Goal: Task Accomplishment & Management: Use online tool/utility

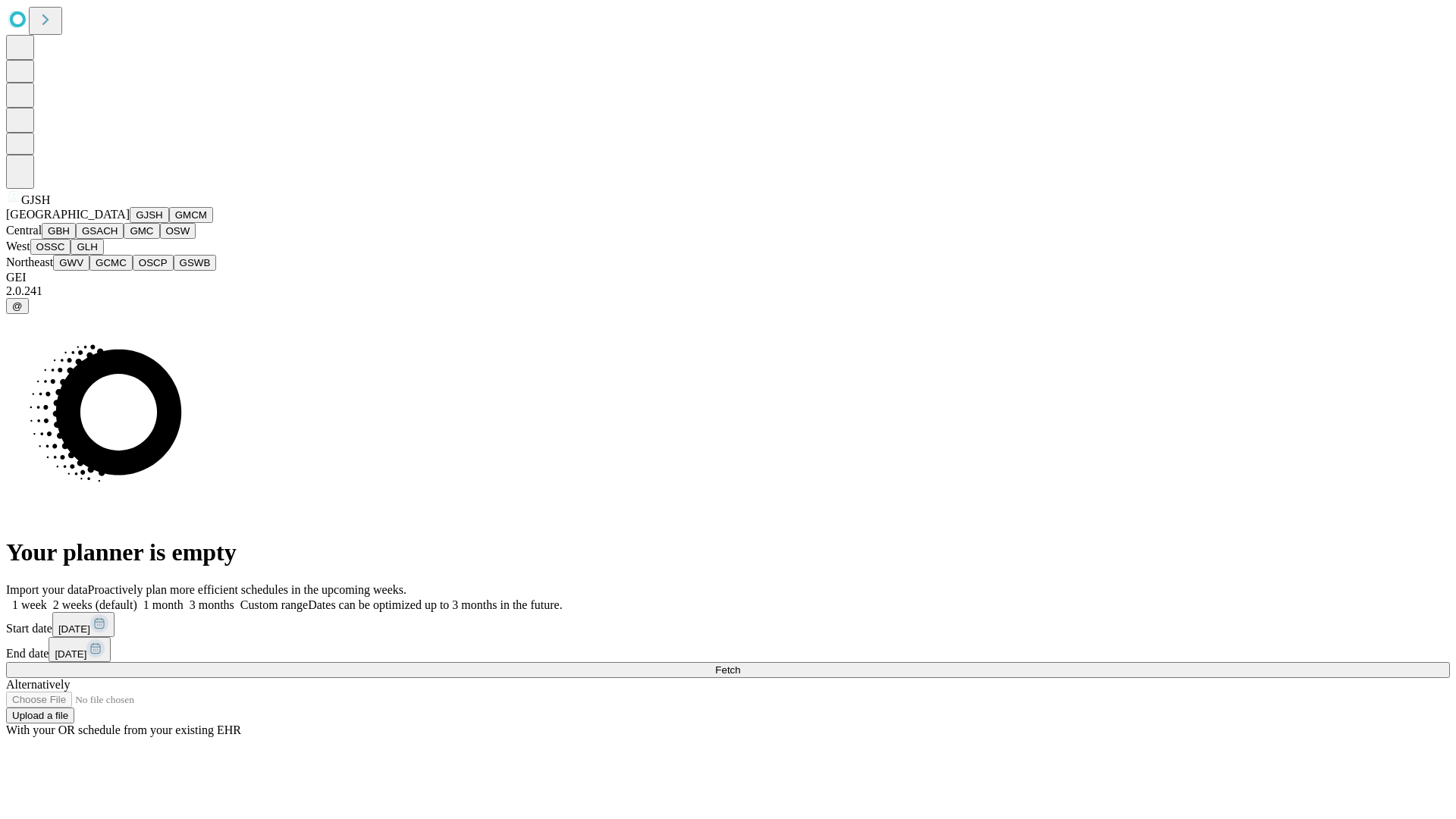
click at [129, 223] on button "GJSH" at bounding box center [149, 215] width 40 height 16
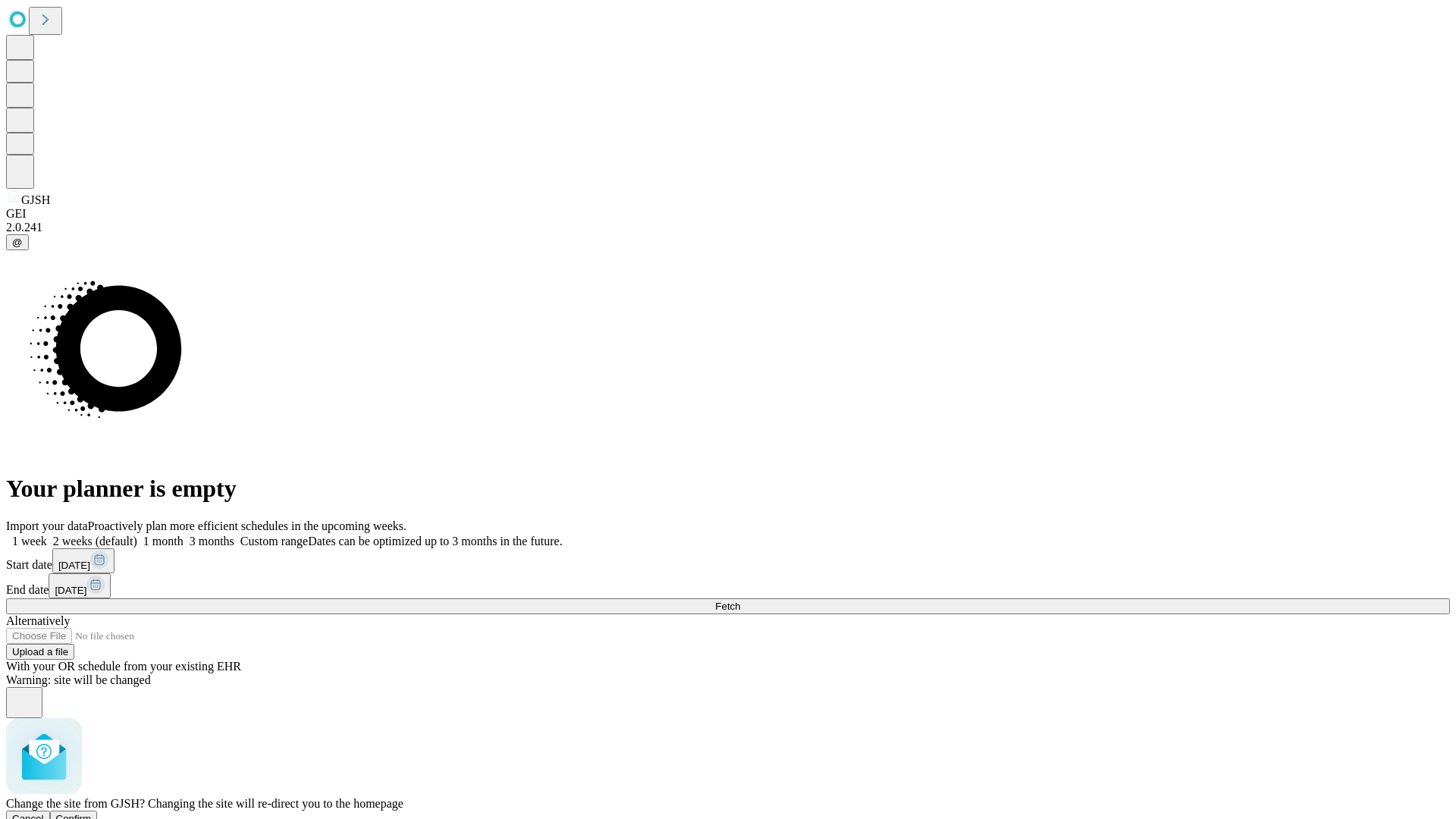
click at [91, 813] on span "Confirm" at bounding box center [74, 818] width 36 height 11
click at [184, 535] on label "1 month" at bounding box center [160, 541] width 47 height 13
click at [740, 601] on span "Fetch" at bounding box center [728, 606] width 25 height 11
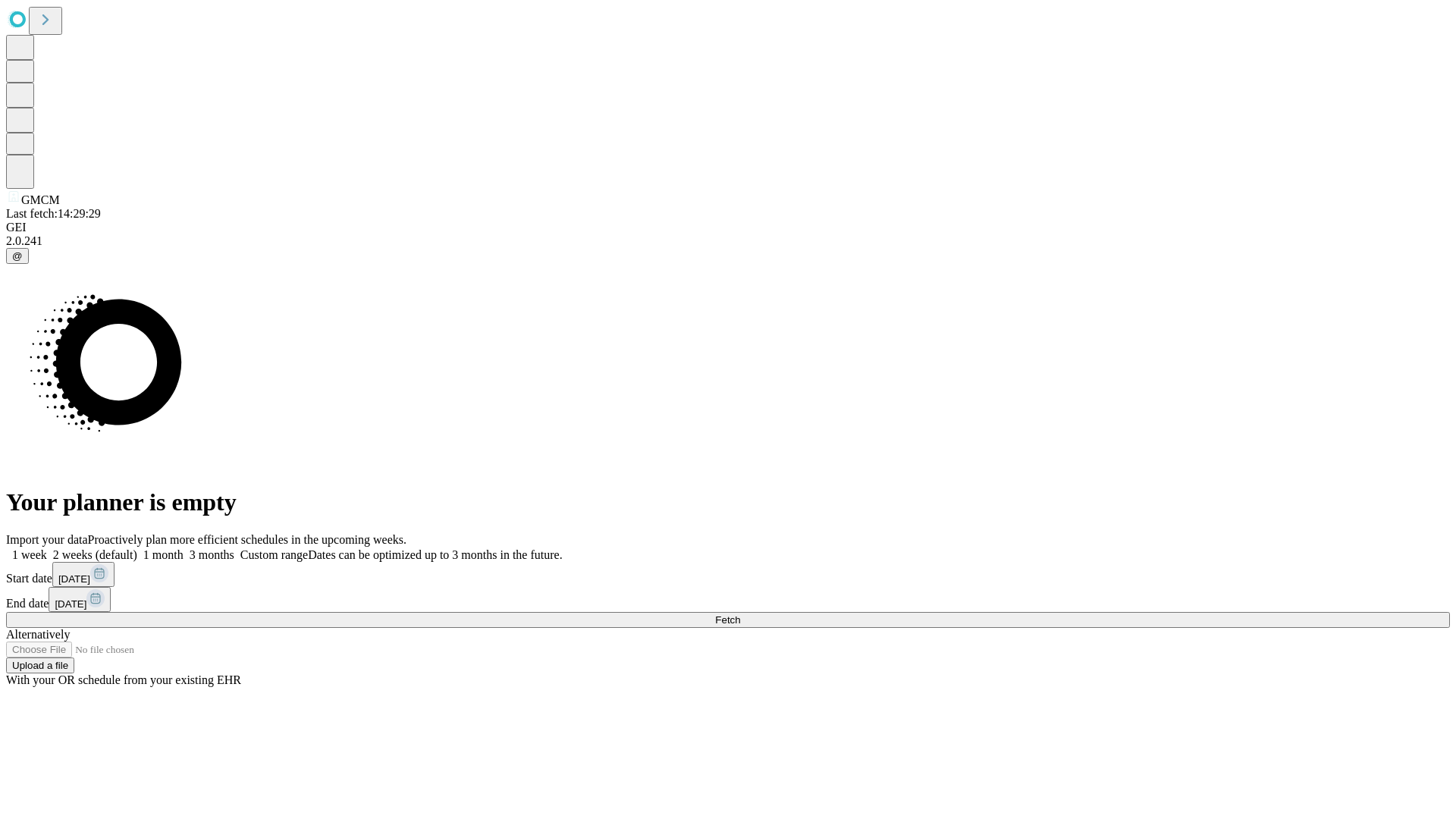
click at [184, 548] on label "1 month" at bounding box center [160, 554] width 47 height 13
click at [740, 614] on span "Fetch" at bounding box center [728, 619] width 25 height 11
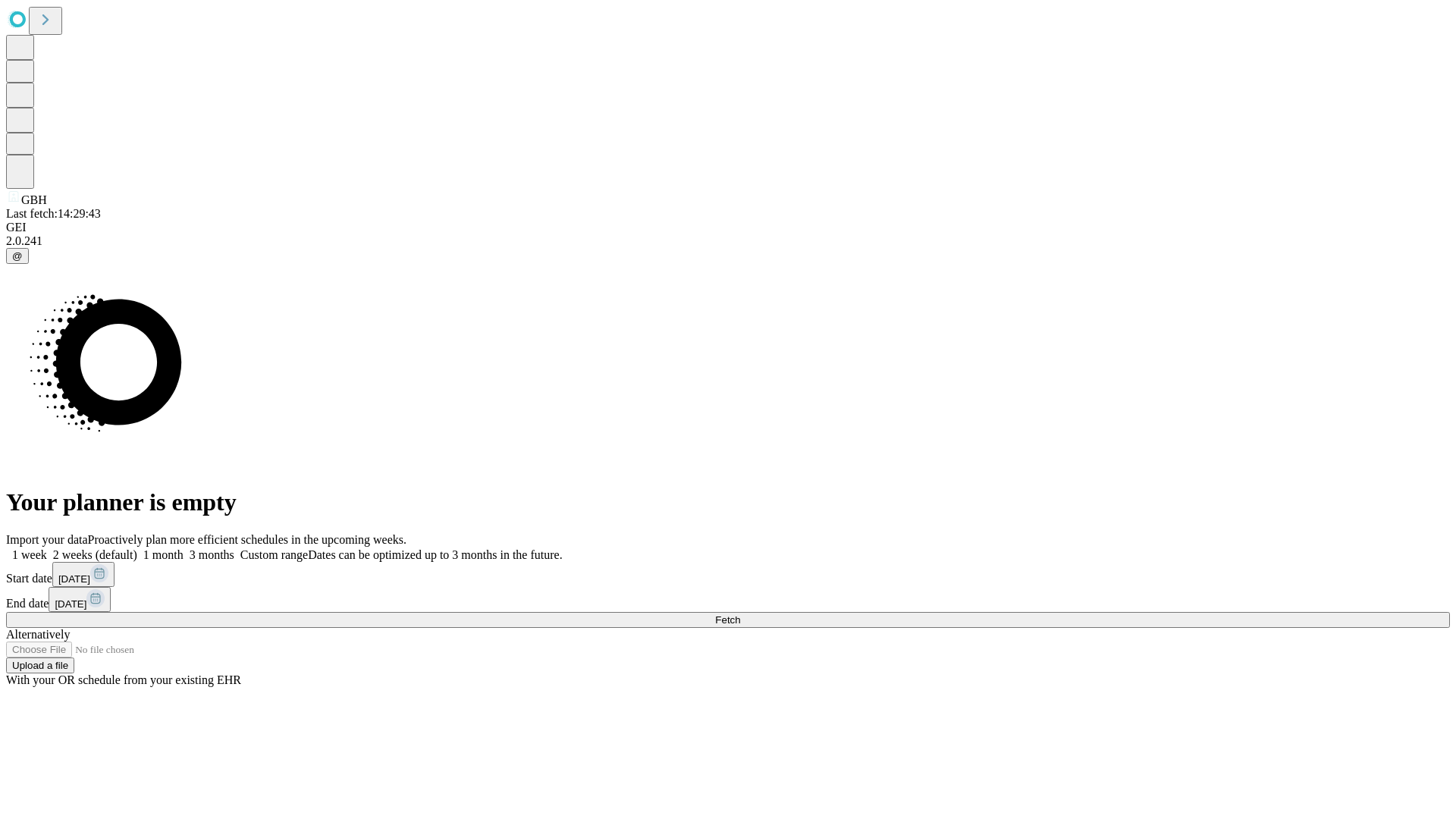
click at [184, 548] on label "1 month" at bounding box center [160, 554] width 47 height 13
click at [740, 614] on span "Fetch" at bounding box center [728, 619] width 25 height 11
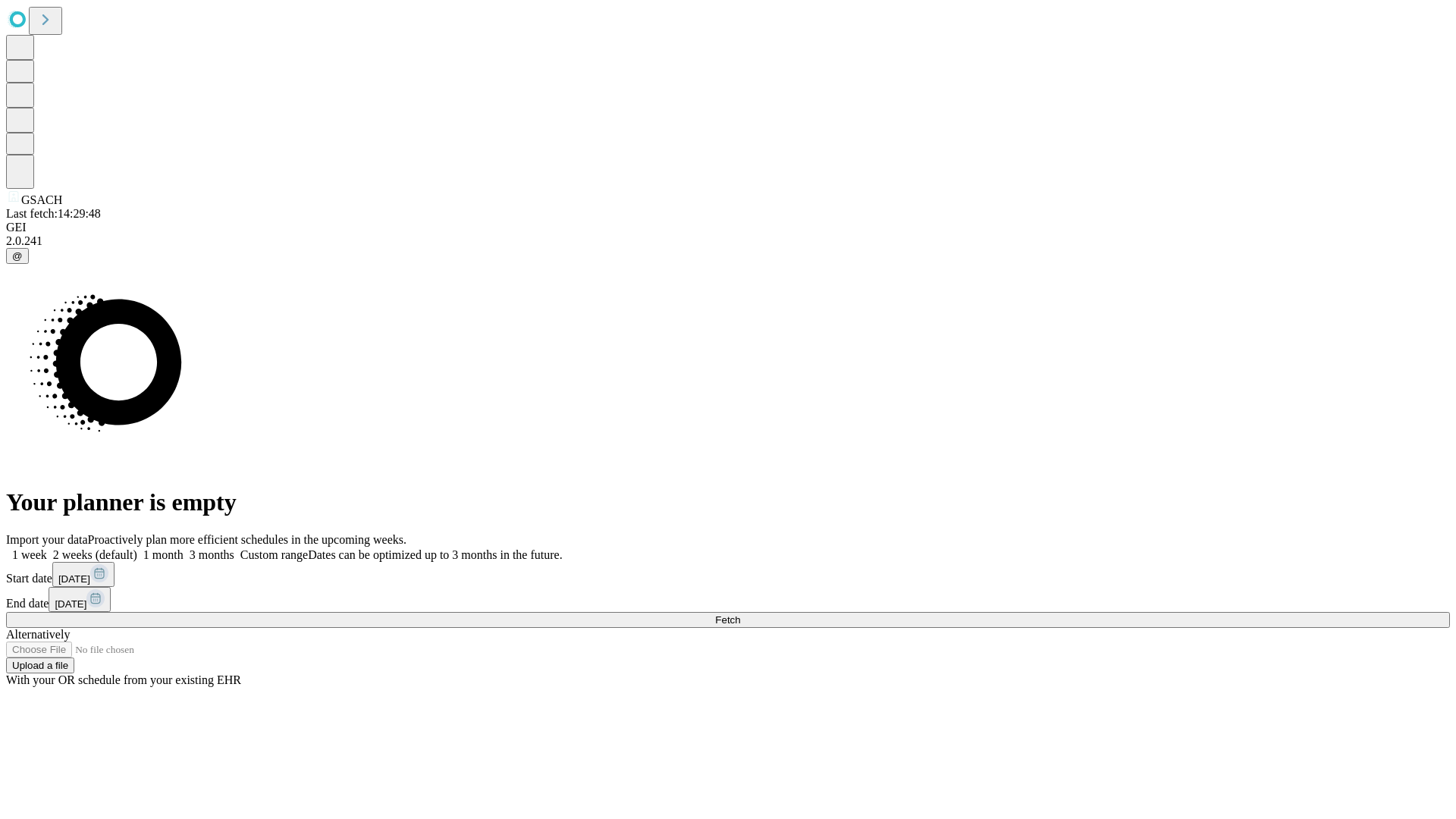
click at [740, 614] on span "Fetch" at bounding box center [728, 619] width 25 height 11
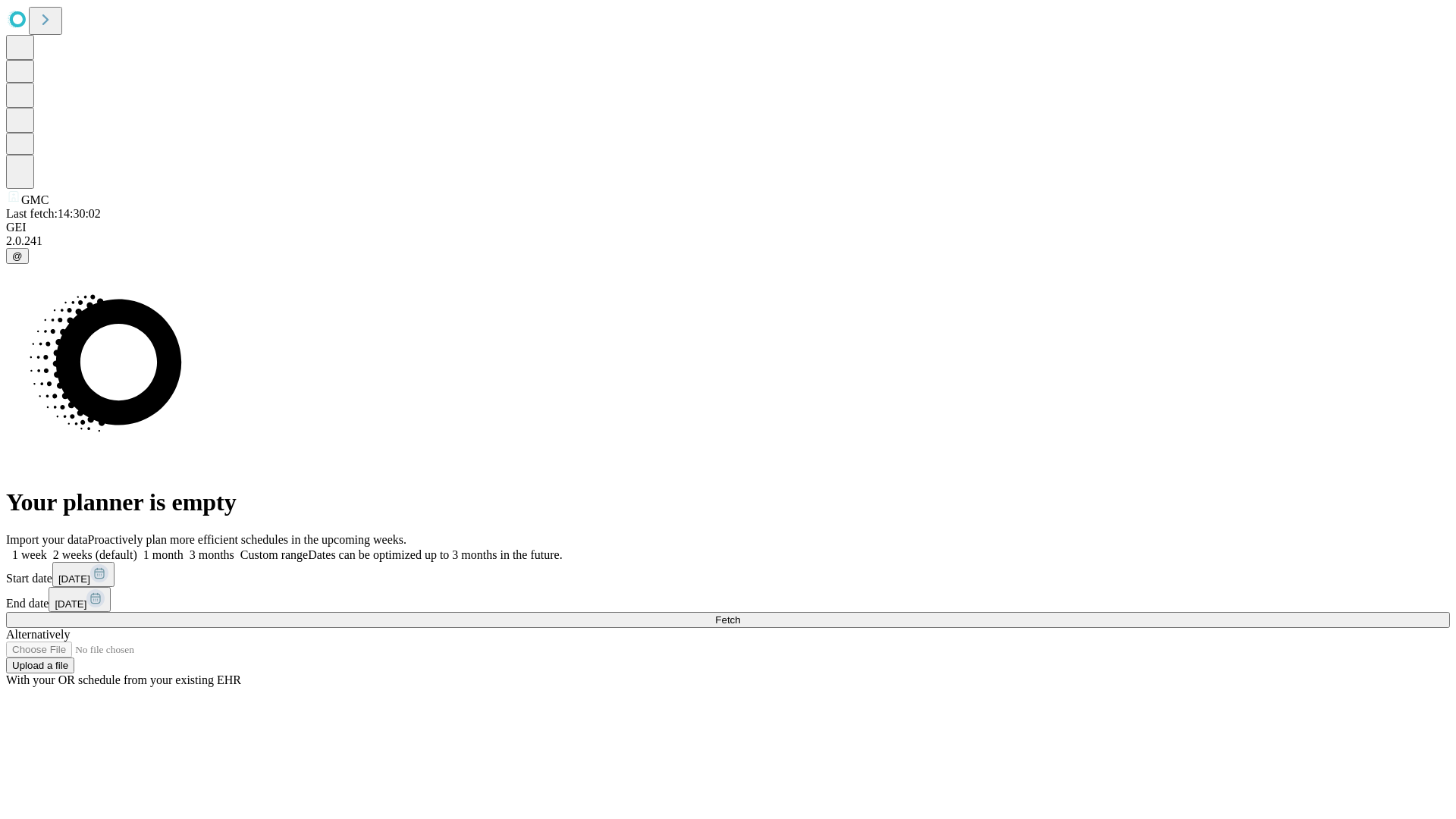
click at [184, 548] on label "1 month" at bounding box center [160, 554] width 47 height 13
click at [740, 614] on span "Fetch" at bounding box center [728, 619] width 25 height 11
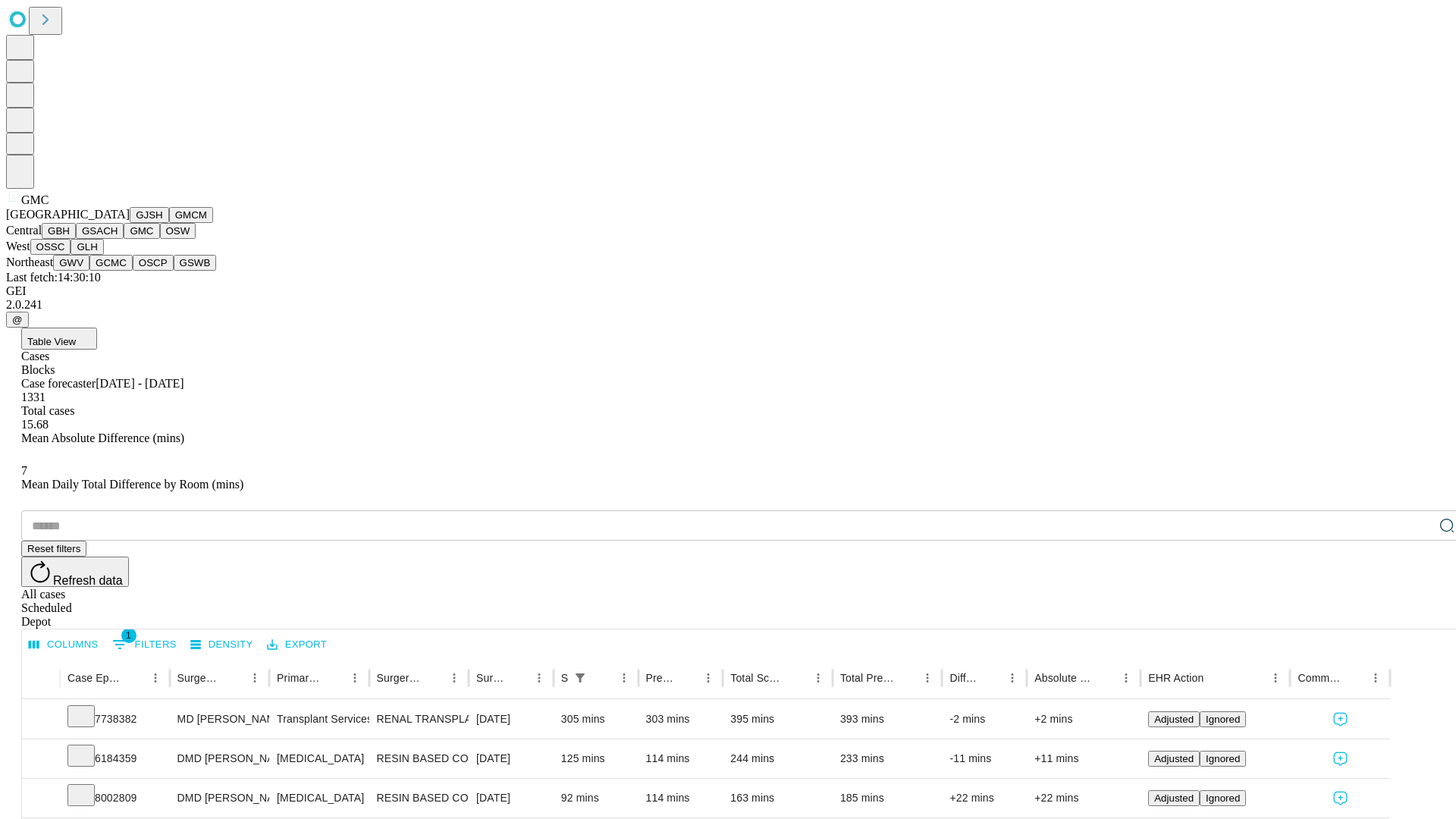
click at [160, 239] on button "OSW" at bounding box center [178, 230] width 36 height 16
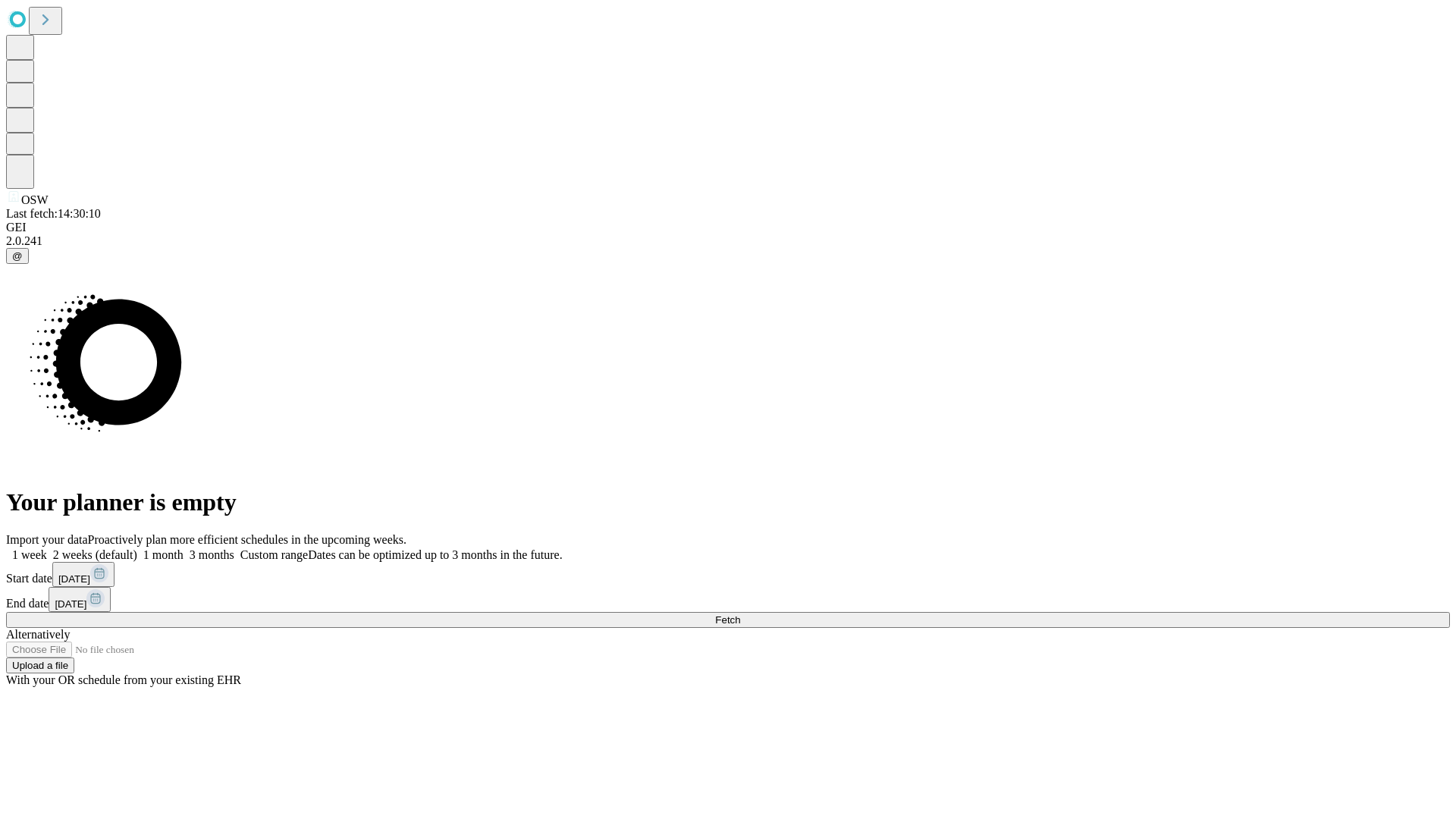
click at [740, 614] on span "Fetch" at bounding box center [728, 619] width 25 height 11
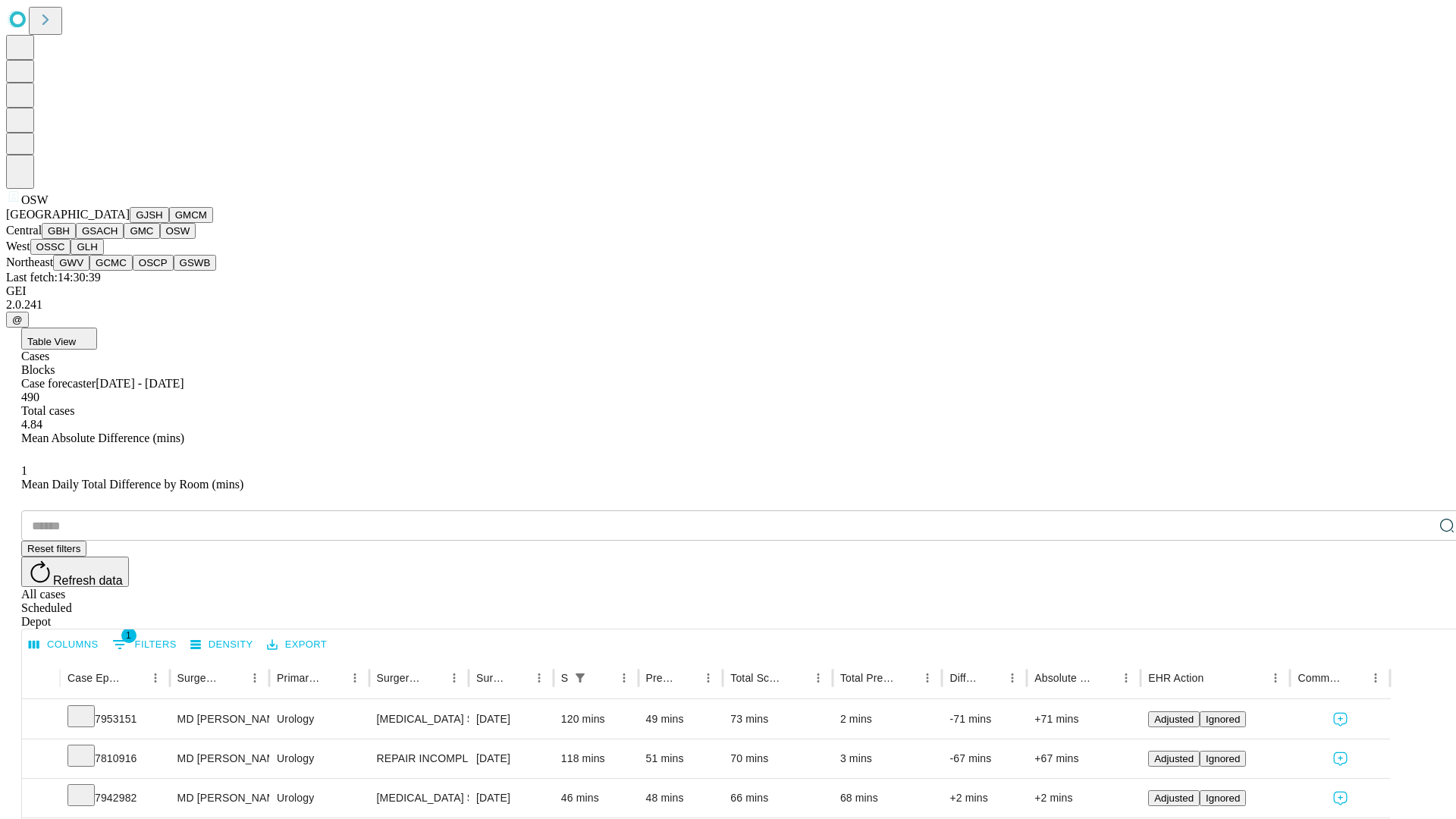
click at [71, 255] on button "OSSC" at bounding box center [50, 247] width 41 height 16
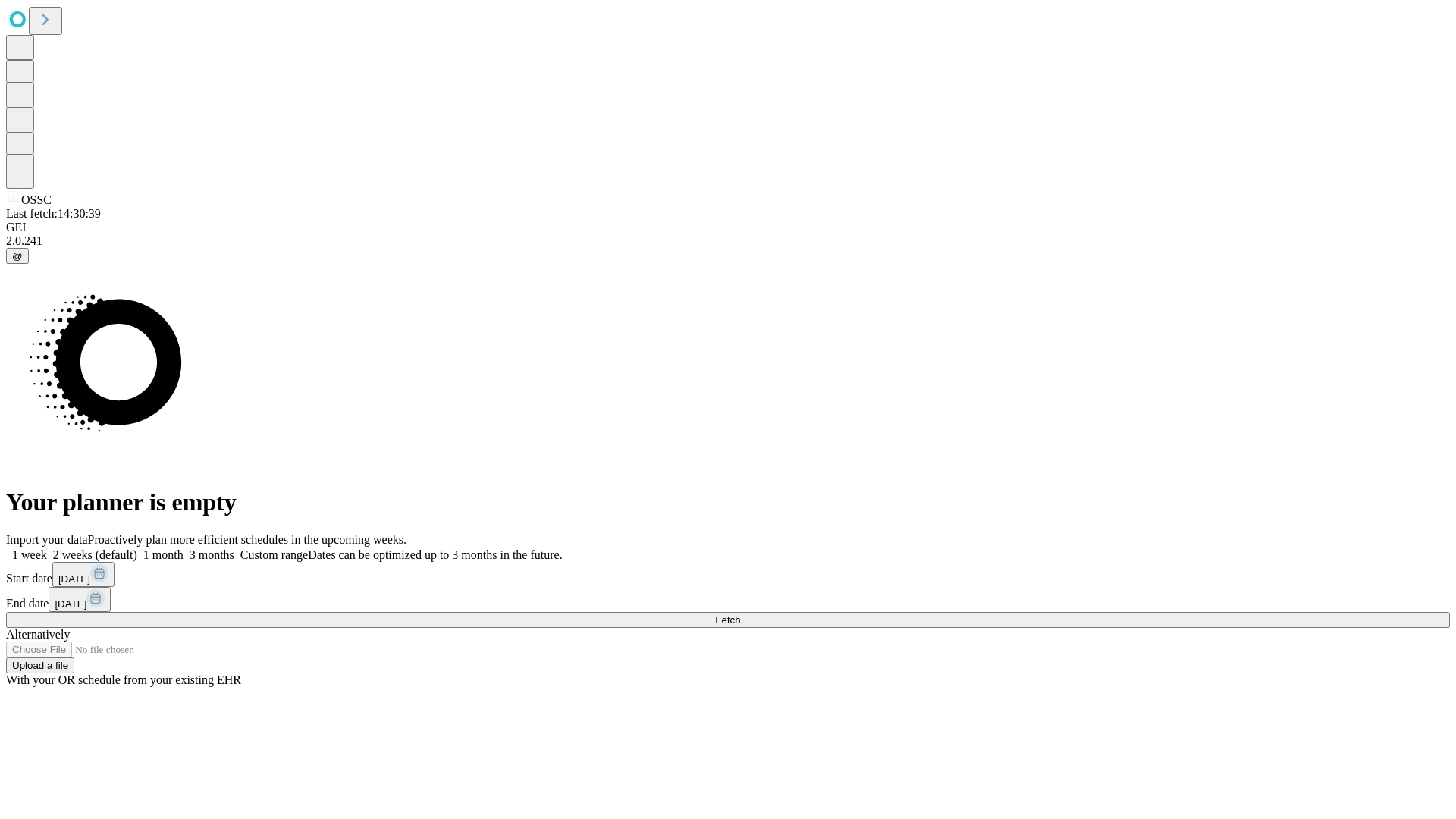
click at [184, 548] on label "1 month" at bounding box center [160, 554] width 47 height 13
click at [740, 614] on span "Fetch" at bounding box center [728, 619] width 25 height 11
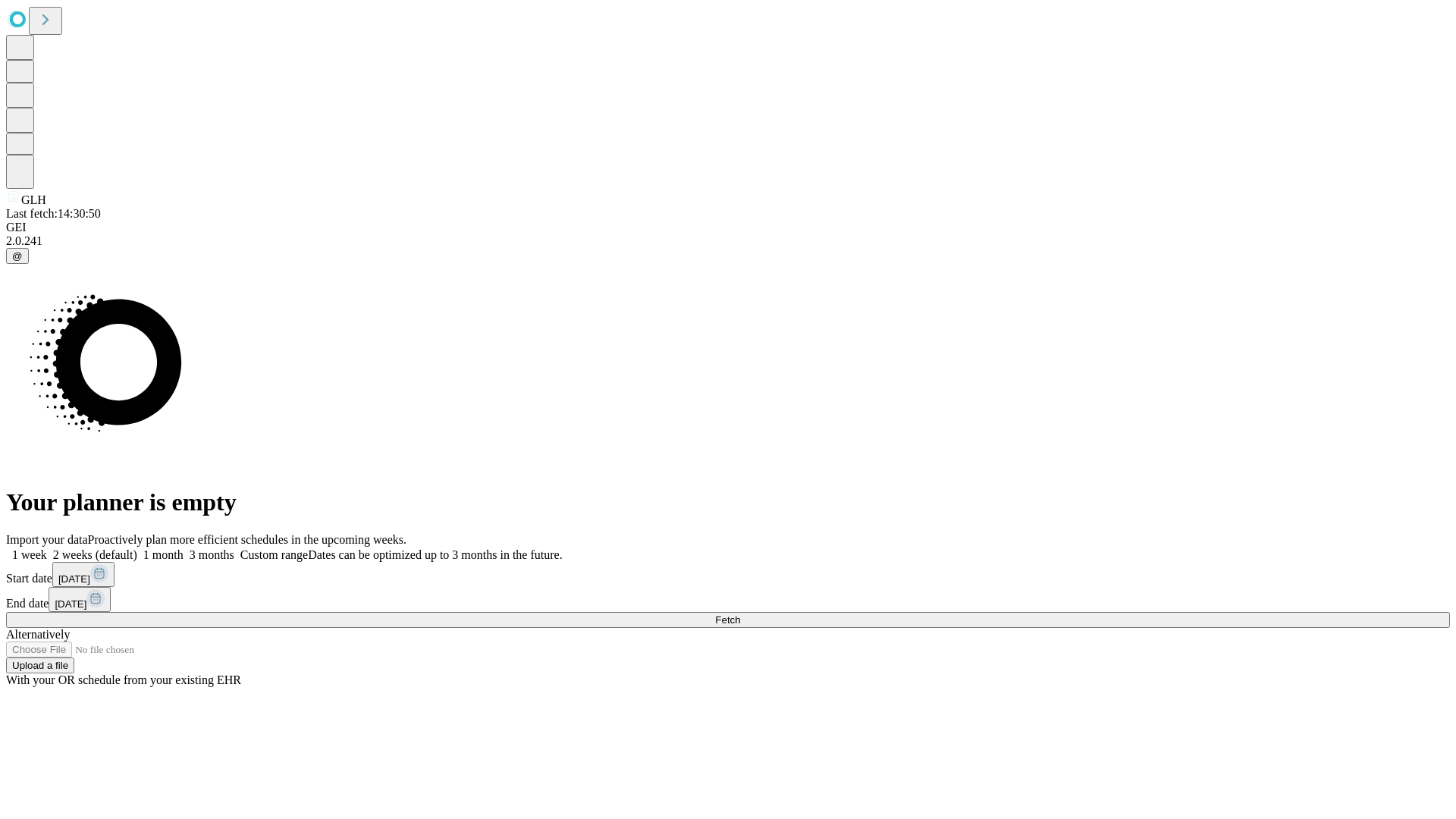
click at [184, 548] on label "1 month" at bounding box center [160, 554] width 47 height 13
click at [740, 614] on span "Fetch" at bounding box center [728, 619] width 25 height 11
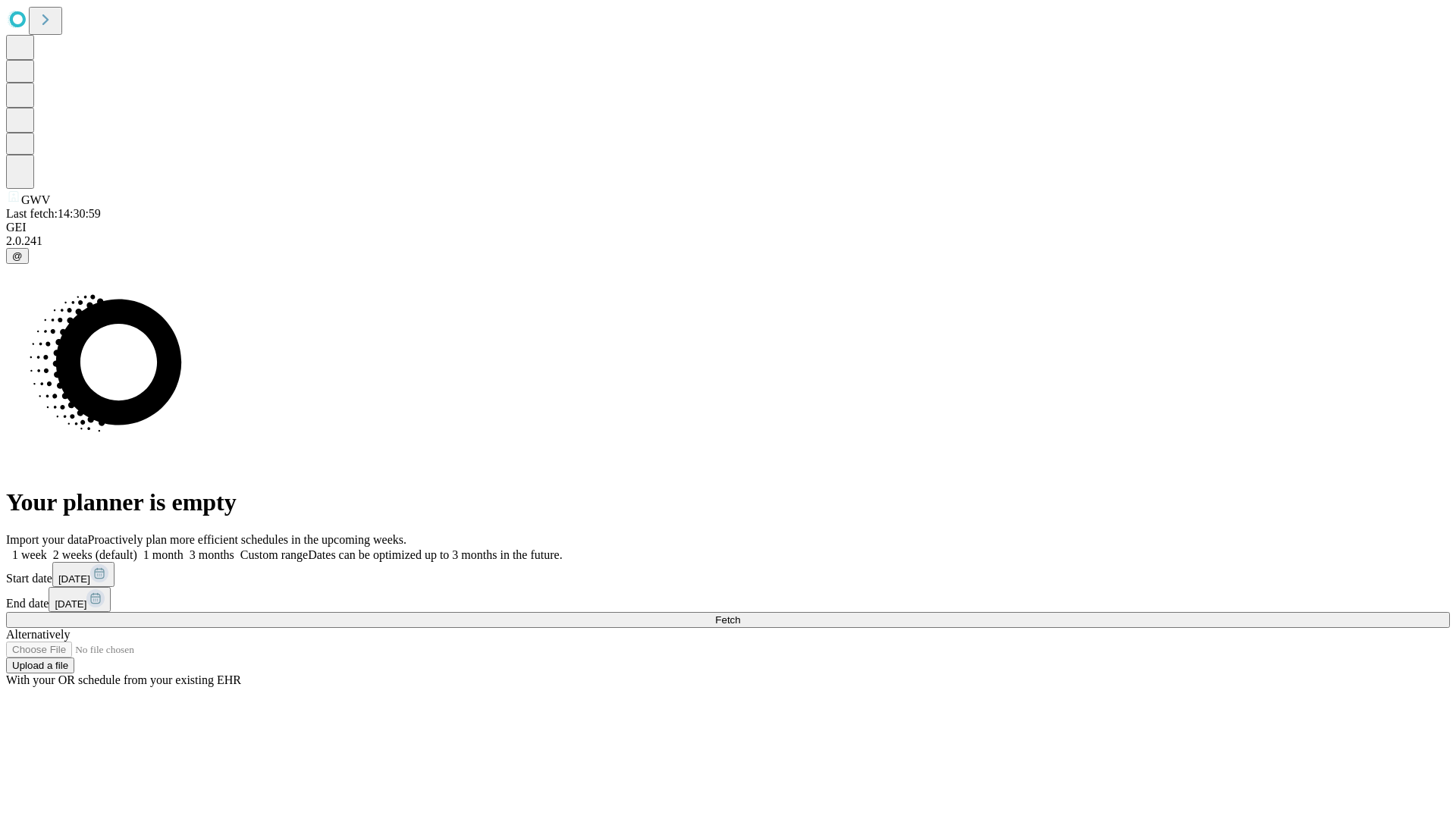
click at [184, 548] on label "1 month" at bounding box center [160, 554] width 47 height 13
click at [740, 614] on span "Fetch" at bounding box center [728, 619] width 25 height 11
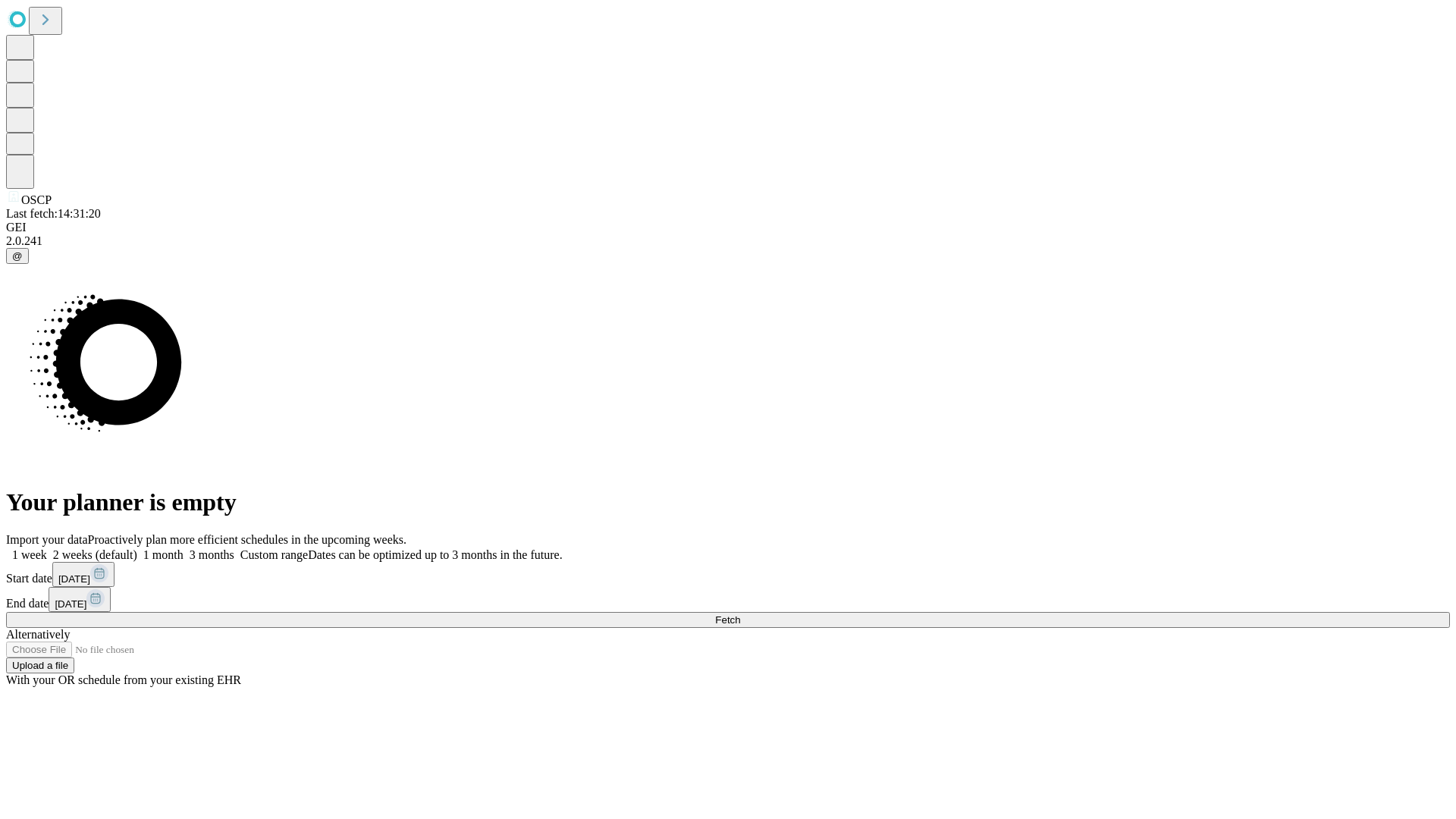
click at [184, 548] on label "1 month" at bounding box center [160, 554] width 47 height 13
click at [740, 614] on span "Fetch" at bounding box center [728, 619] width 25 height 11
